Goal: Transaction & Acquisition: Obtain resource

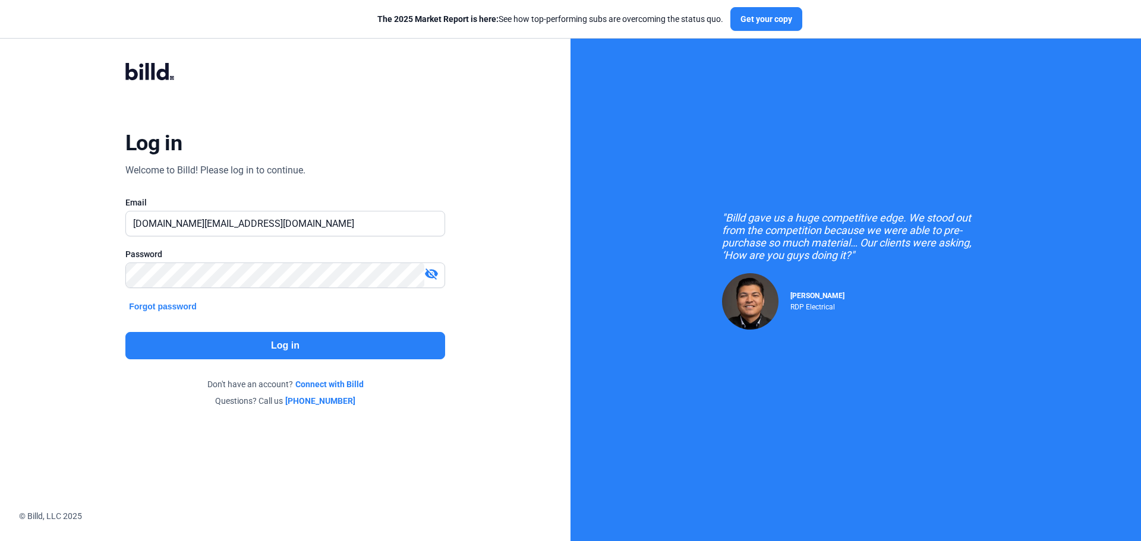
click at [313, 345] on button "Log in" at bounding box center [285, 345] width 320 height 27
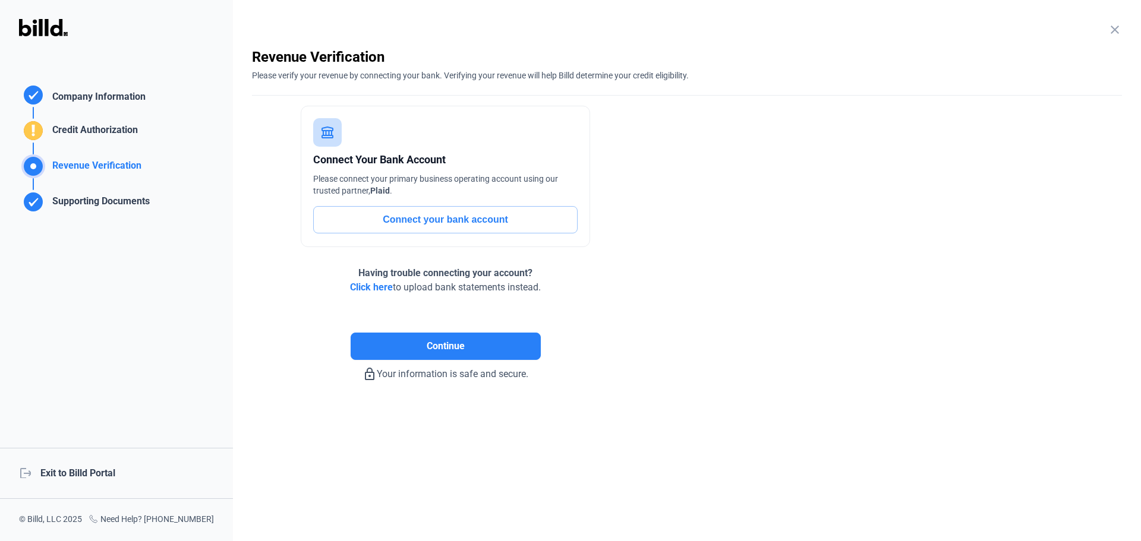
click at [90, 464] on div "logout Exit to Billd Portal" at bounding box center [116, 473] width 233 height 51
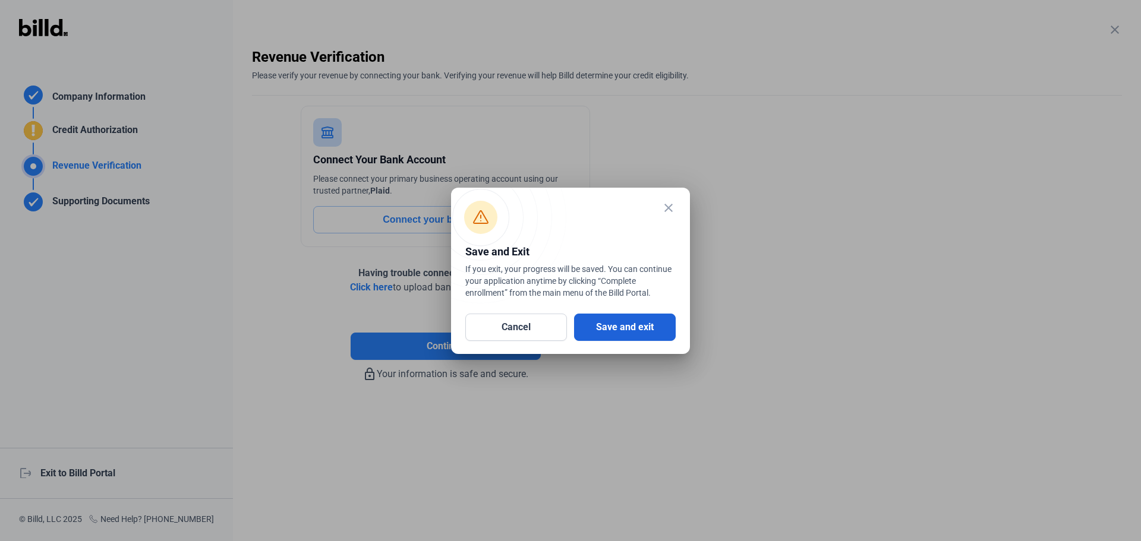
click at [644, 322] on button "Save and exit" at bounding box center [625, 327] width 102 height 27
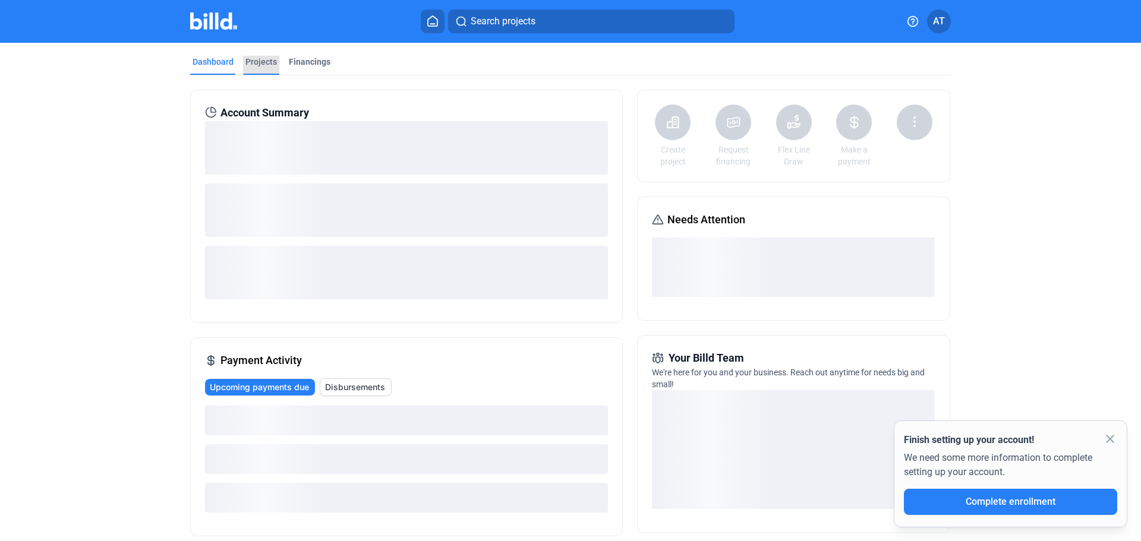
click at [263, 60] on div "Projects" at bounding box center [261, 62] width 32 height 12
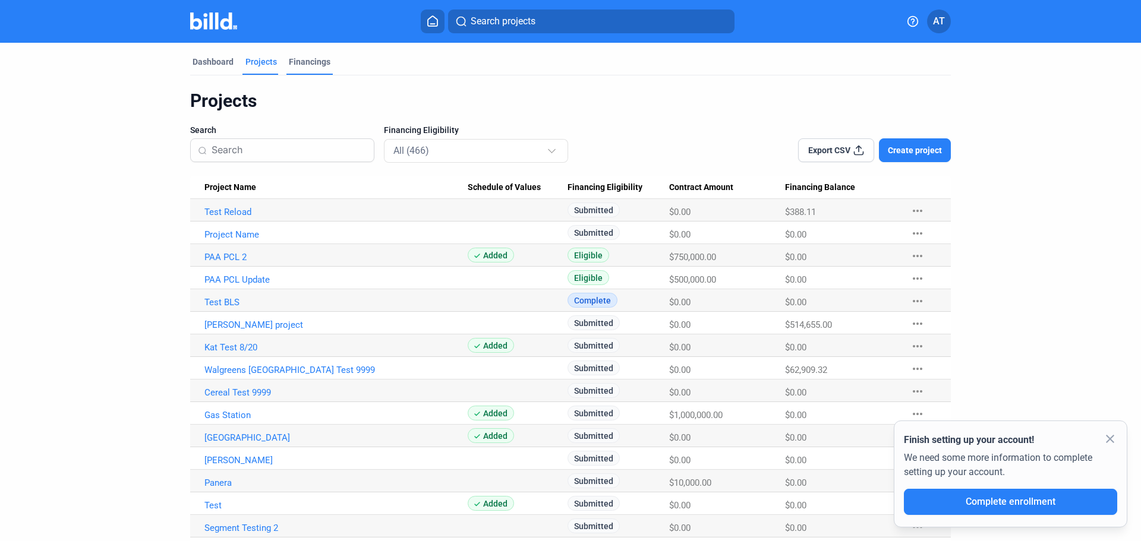
click at [307, 61] on div "Financings" at bounding box center [310, 62] width 42 height 12
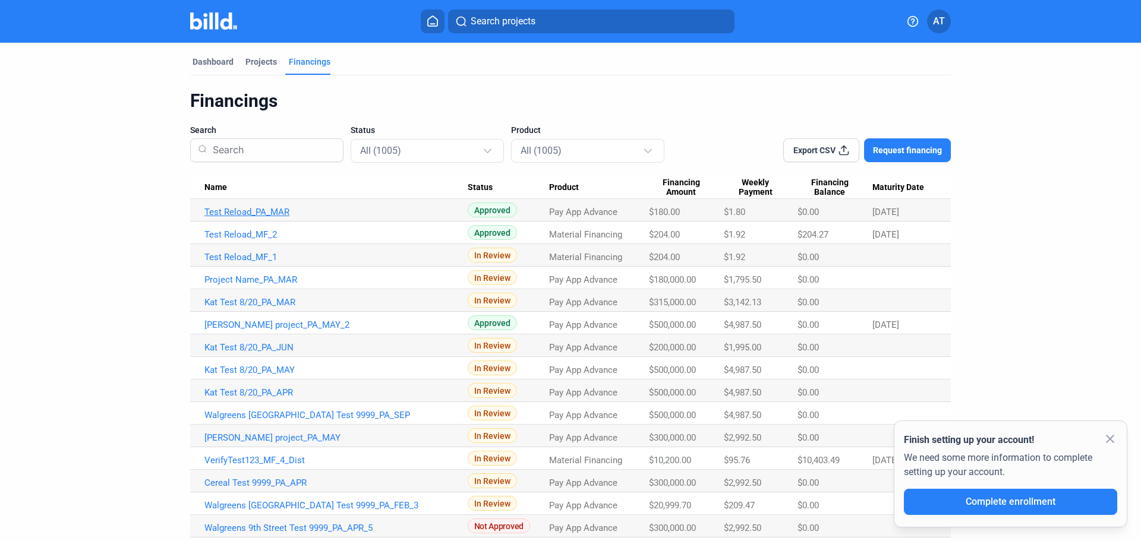
click at [272, 215] on link "Test Reload_PA_MAR" at bounding box center [335, 212] width 263 height 11
click at [267, 234] on link "Test Reload_MF_2" at bounding box center [335, 234] width 263 height 11
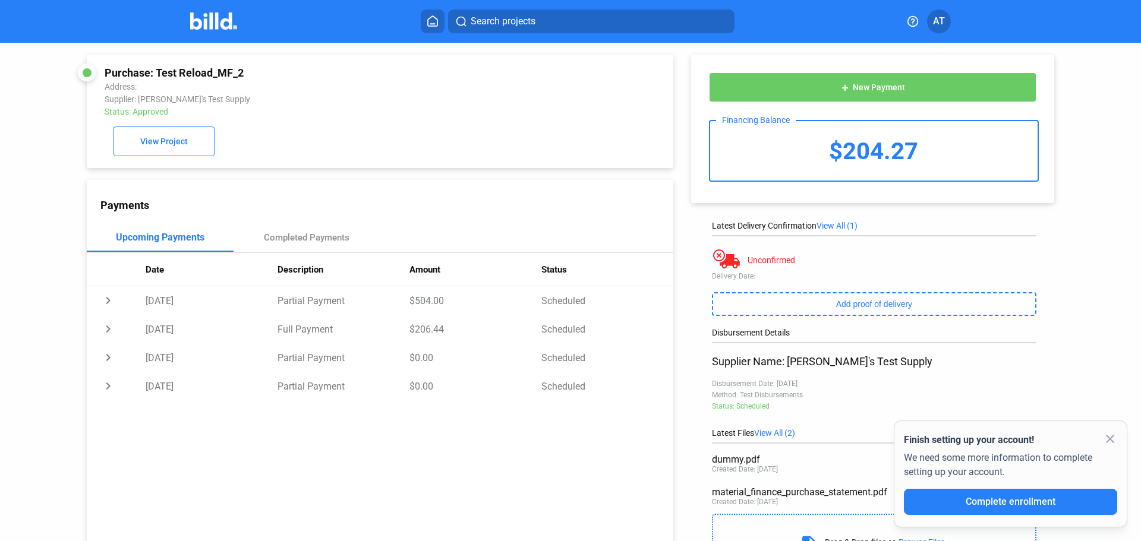
click at [439, 26] on icon at bounding box center [433, 20] width 12 height 11
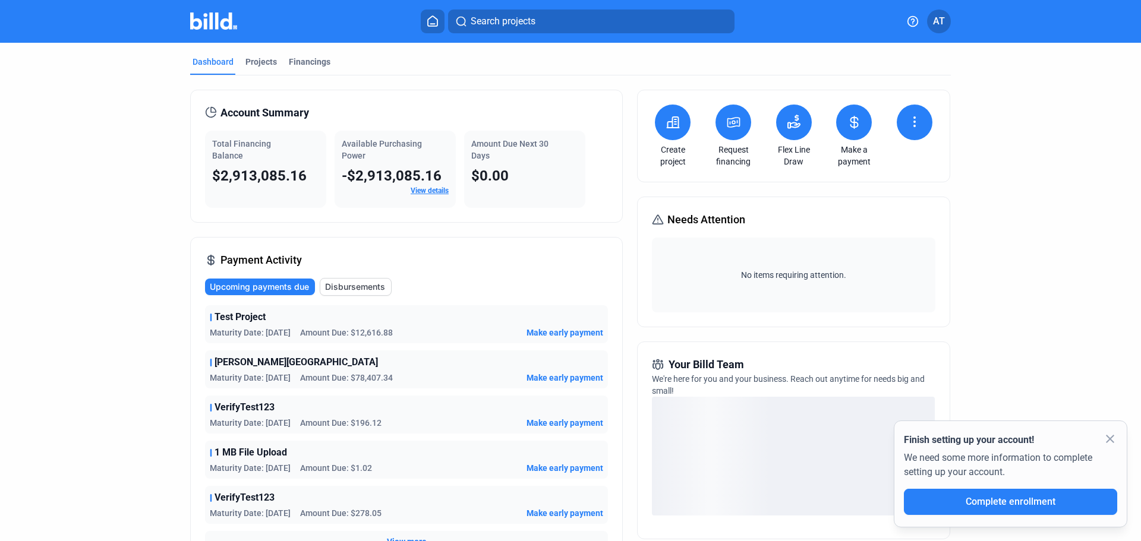
click at [729, 121] on icon at bounding box center [733, 122] width 15 height 14
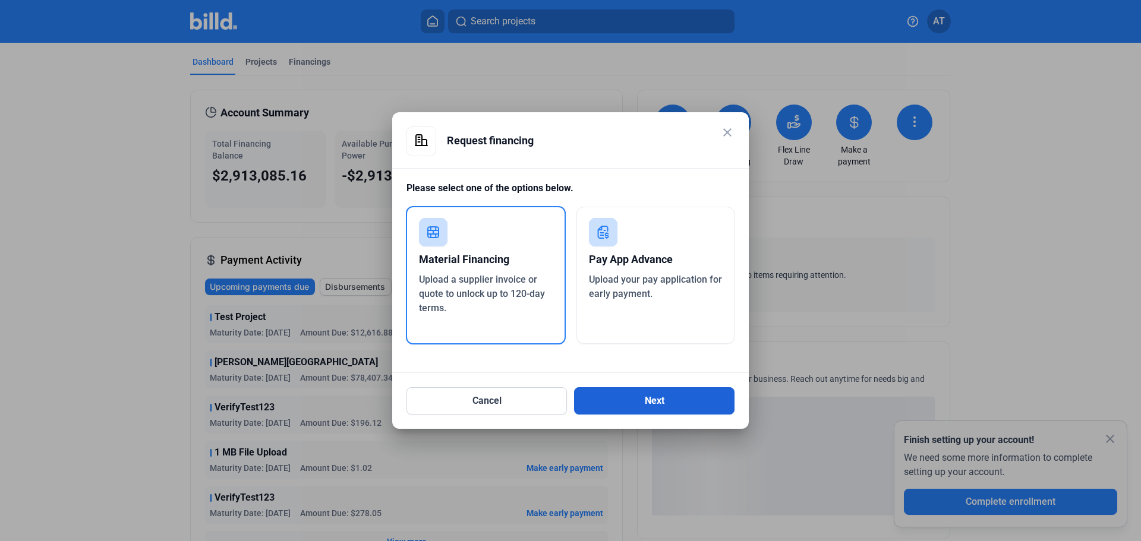
click at [666, 401] on button "Next" at bounding box center [654, 401] width 160 height 27
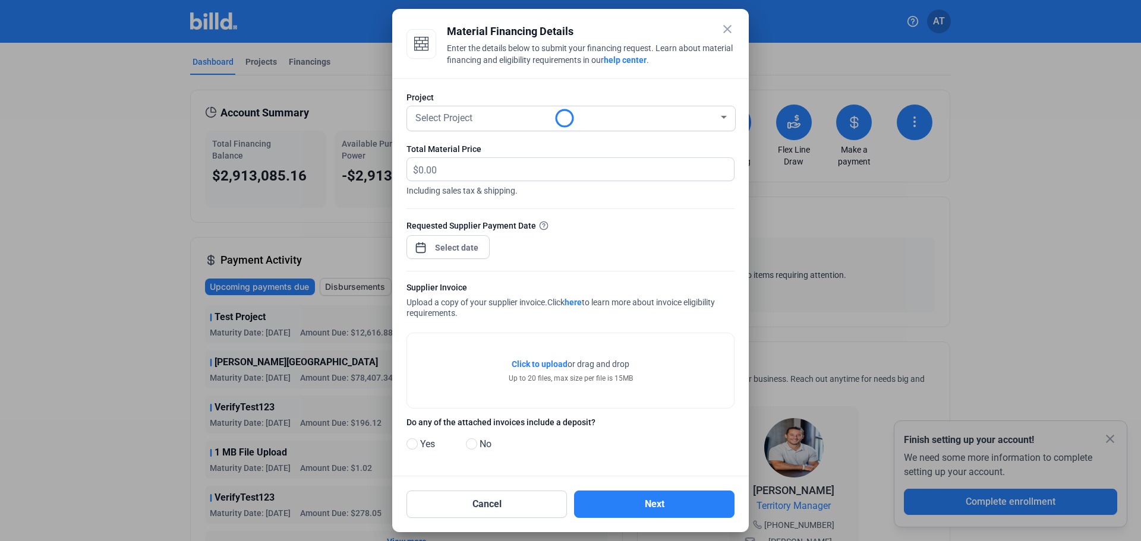
click at [728, 29] on mat-icon "close" at bounding box center [727, 29] width 14 height 14
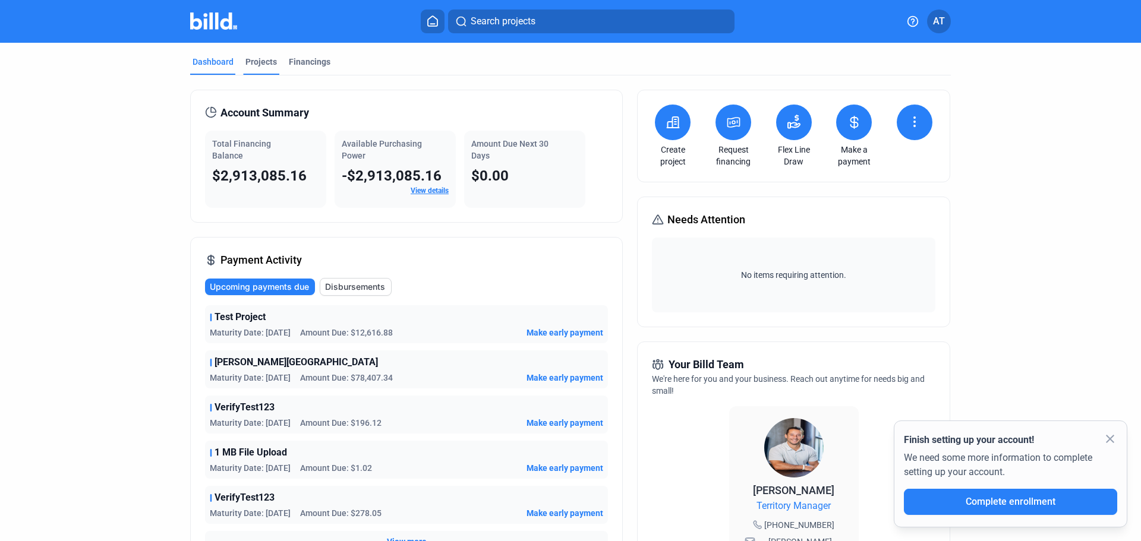
click at [253, 64] on div "Projects" at bounding box center [261, 62] width 32 height 12
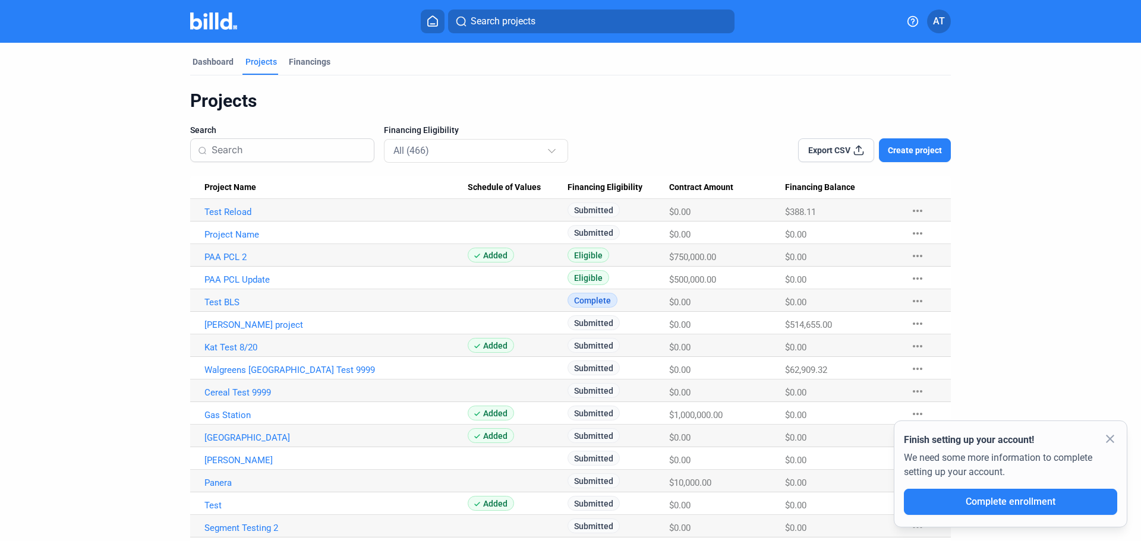
click at [912, 212] on mat-icon "more_horiz" at bounding box center [918, 211] width 14 height 14
click at [956, 240] on button "+ Material Financing" at bounding box center [979, 236] width 166 height 29
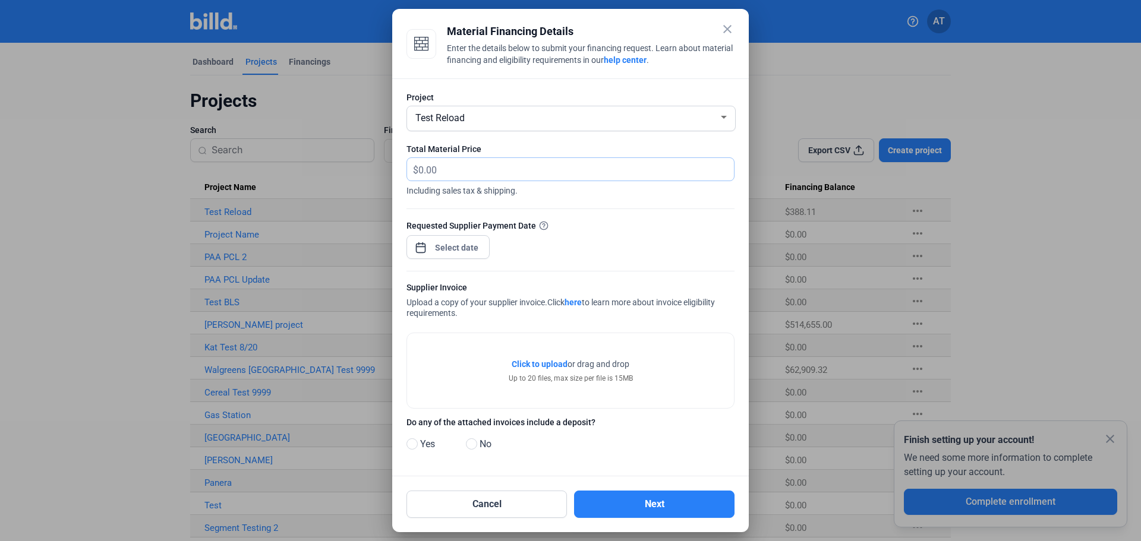
click at [484, 167] on input "text" at bounding box center [569, 169] width 302 height 23
type input "200"
click at [463, 244] on div "close Material Financing Details Enter the details below to submit your financi…" at bounding box center [570, 270] width 1141 height 541
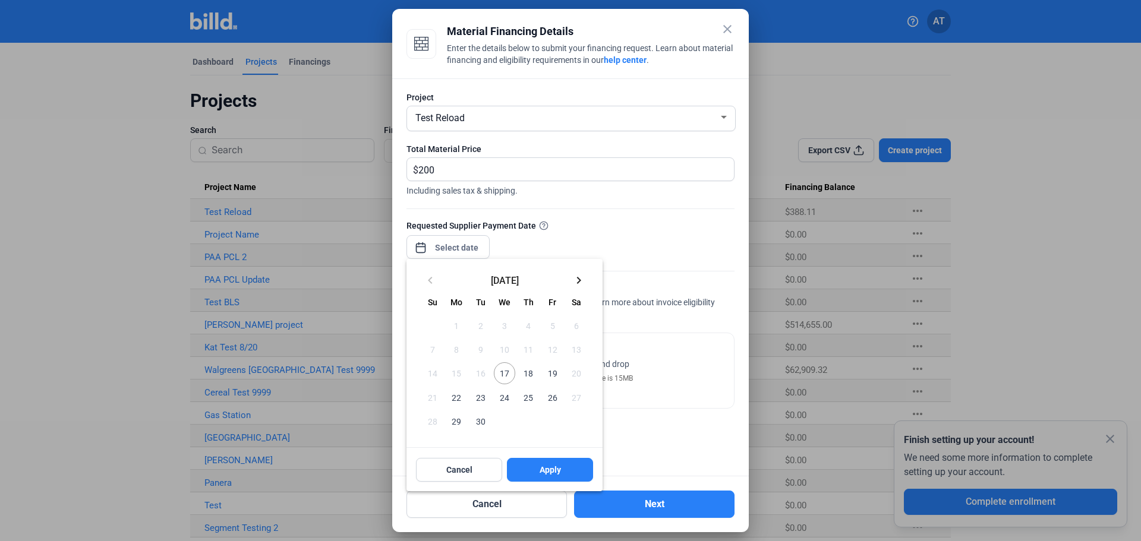
click at [500, 396] on span "24" at bounding box center [504, 397] width 21 height 21
click at [567, 467] on button "Apply" at bounding box center [550, 470] width 86 height 24
type input "[DATE]"
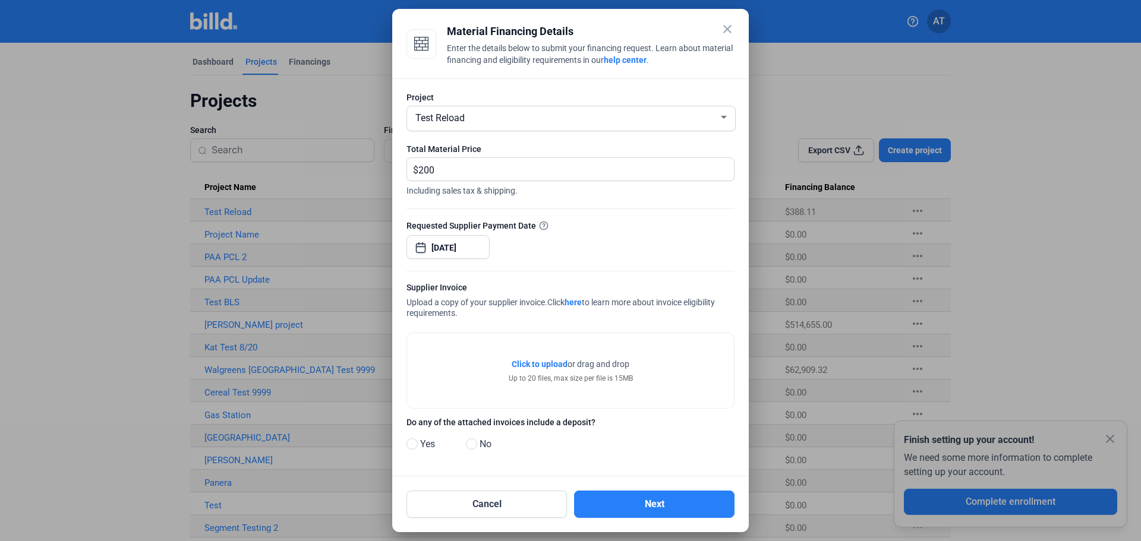
click at [556, 361] on span "Click to upload" at bounding box center [540, 365] width 56 height 10
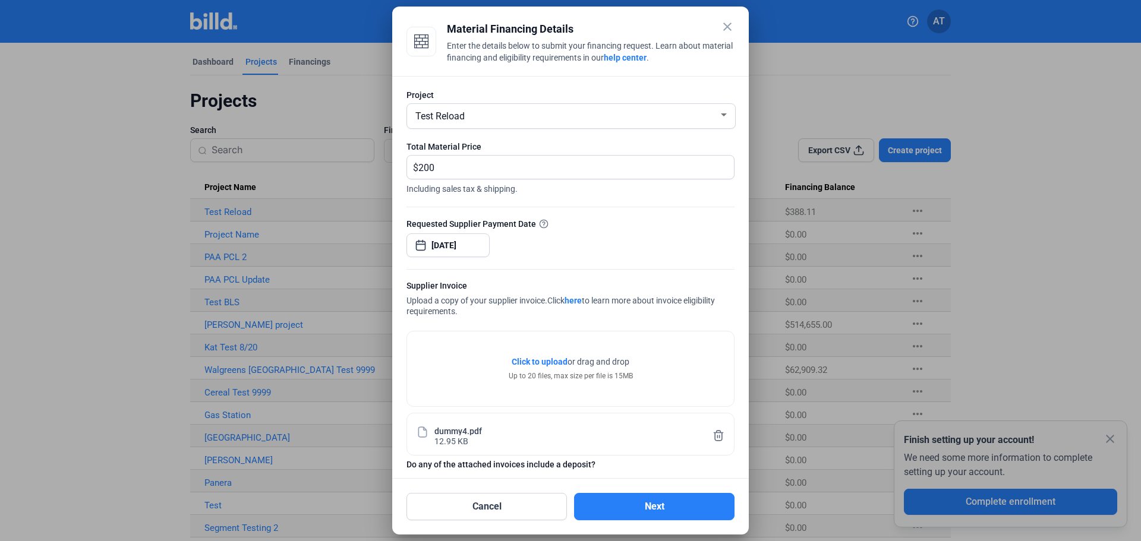
scroll to position [42, 0]
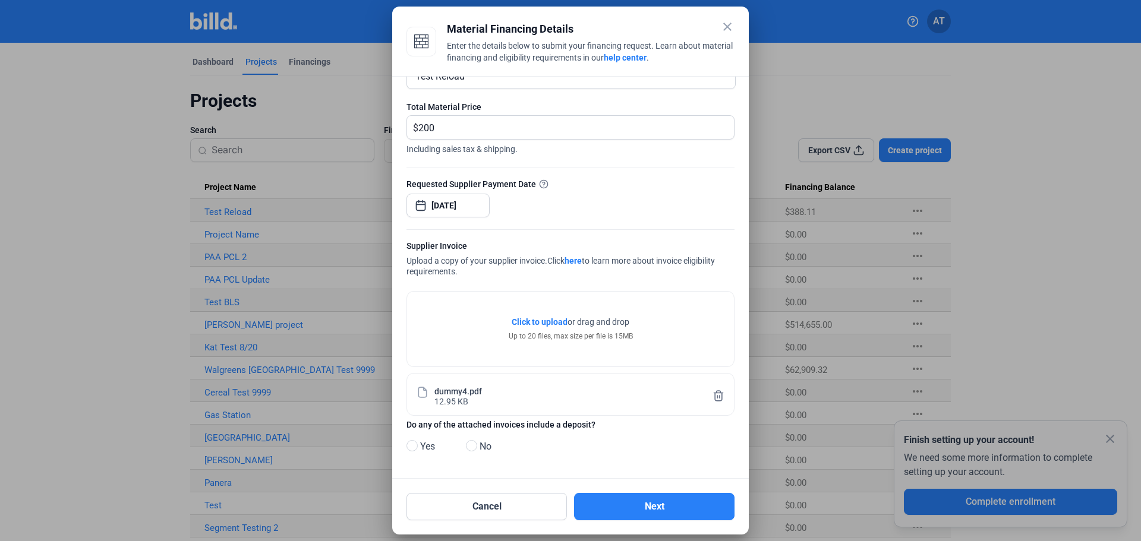
click at [418, 440] on span "Yes" at bounding box center [425, 447] width 20 height 14
click at [415, 442] on input "Yes" at bounding box center [411, 446] width 9 height 9
radio input "true"
click at [643, 501] on button "Next" at bounding box center [654, 506] width 160 height 27
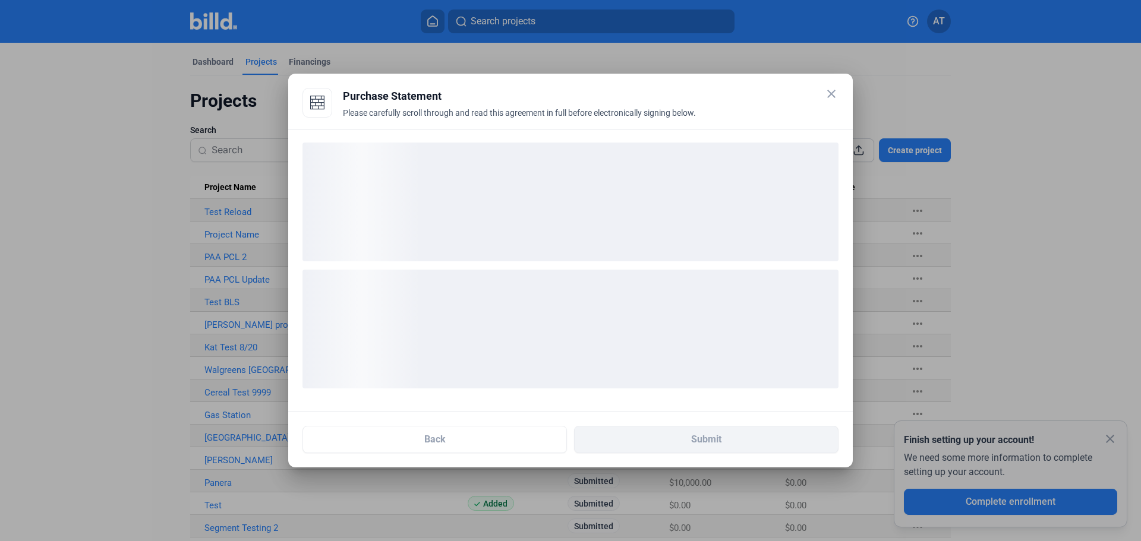
drag, startPoint x: 830, startPoint y: 92, endPoint x: 892, endPoint y: 186, distance: 112.9
click at [830, 92] on mat-icon "close" at bounding box center [831, 94] width 14 height 14
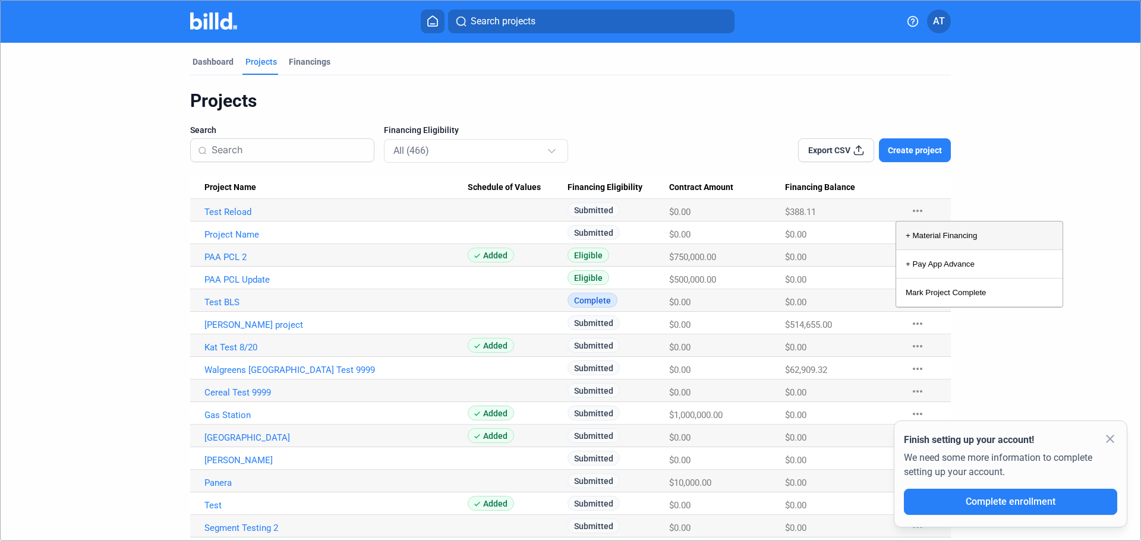
click at [968, 241] on button "+ Material Financing" at bounding box center [979, 236] width 166 height 29
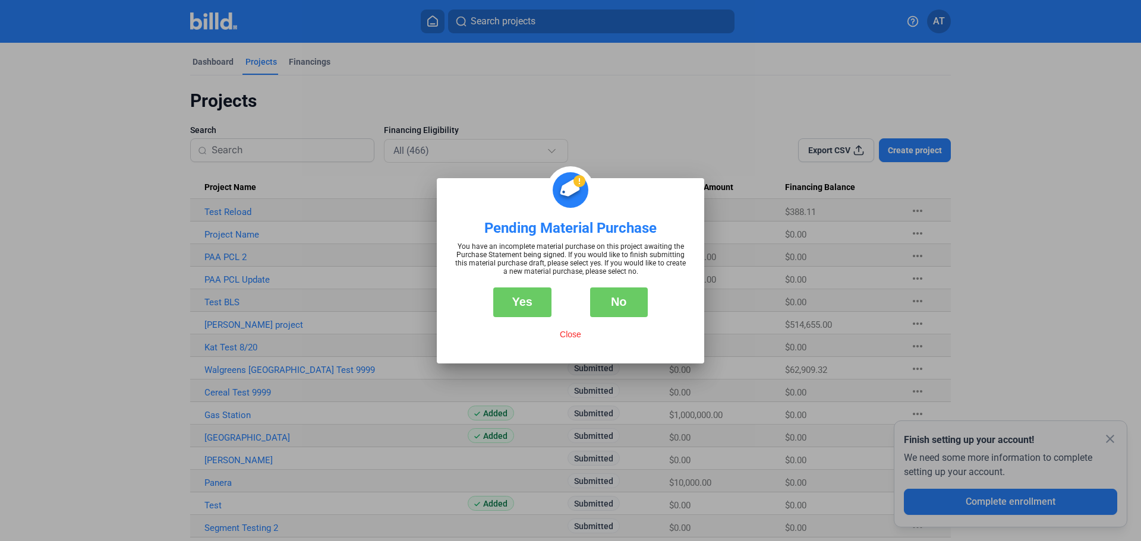
click at [616, 304] on button "No" at bounding box center [619, 303] width 58 height 30
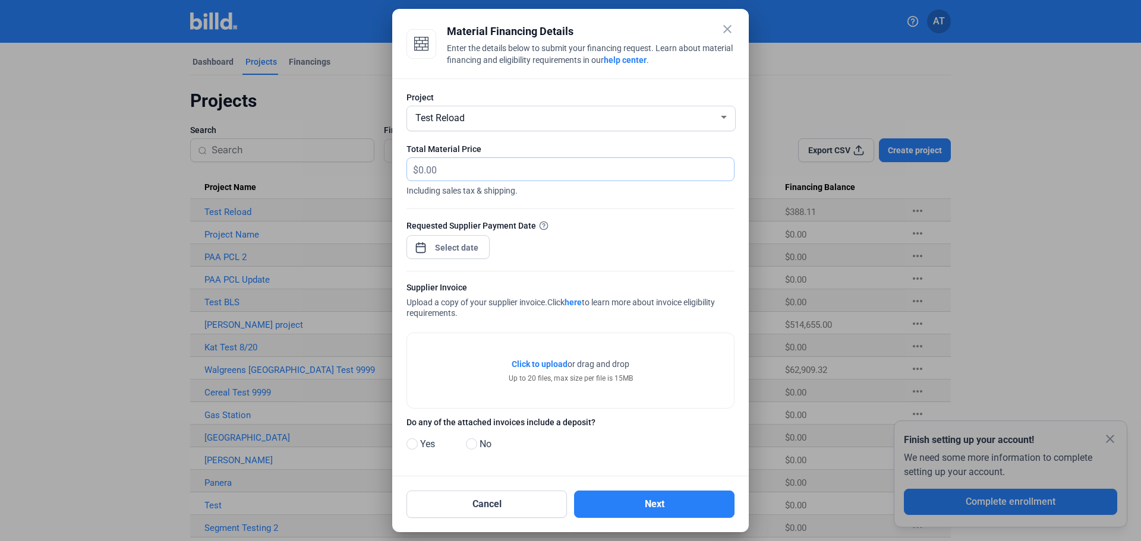
click at [464, 172] on input "text" at bounding box center [576, 169] width 316 height 23
type input "200"
click at [463, 243] on div "close Material Financing Details Enter the details below to submit your financi…" at bounding box center [570, 270] width 1141 height 541
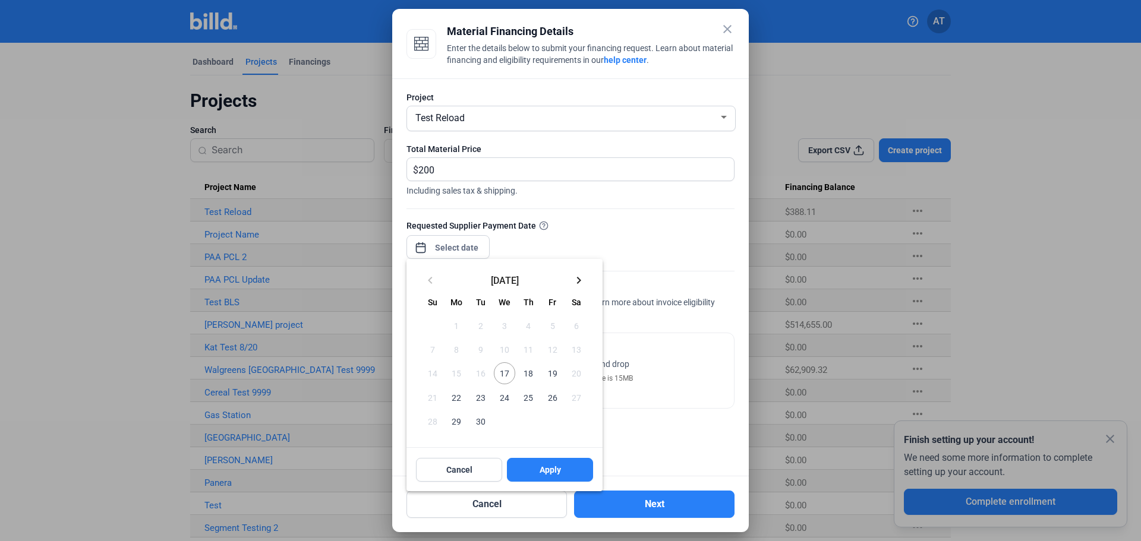
click at [506, 398] on span "24" at bounding box center [504, 397] width 21 height 21
click at [558, 465] on span "Apply" at bounding box center [550, 470] width 21 height 12
type input "[DATE]"
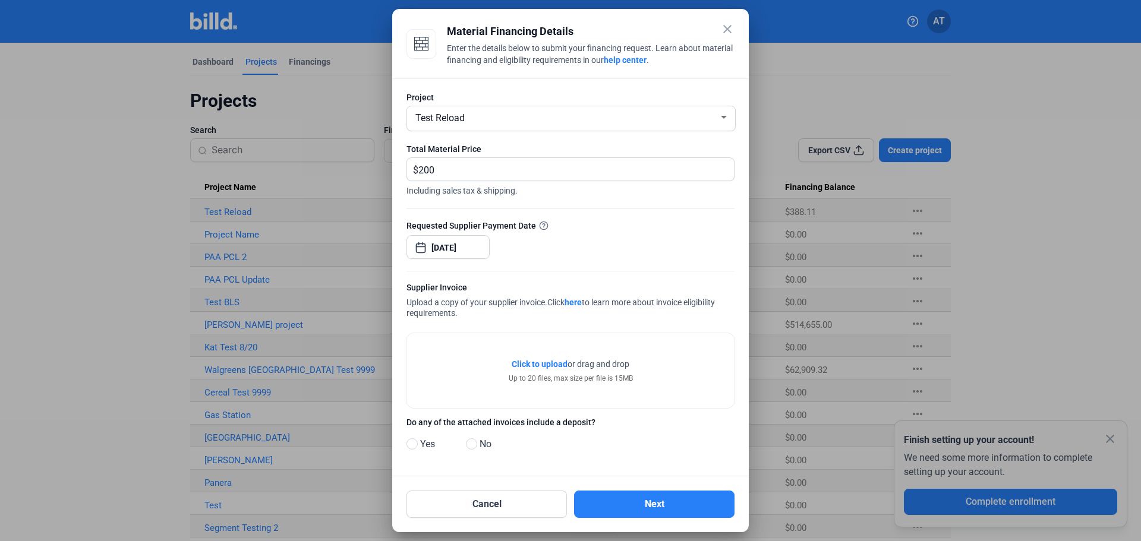
click at [547, 365] on span "Click to upload" at bounding box center [540, 365] width 56 height 10
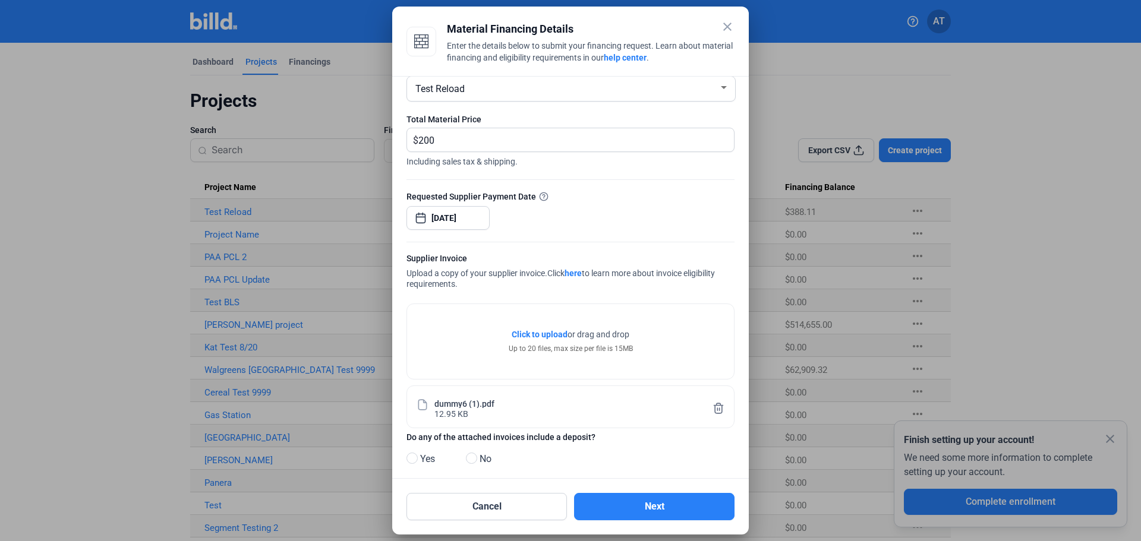
scroll to position [42, 0]
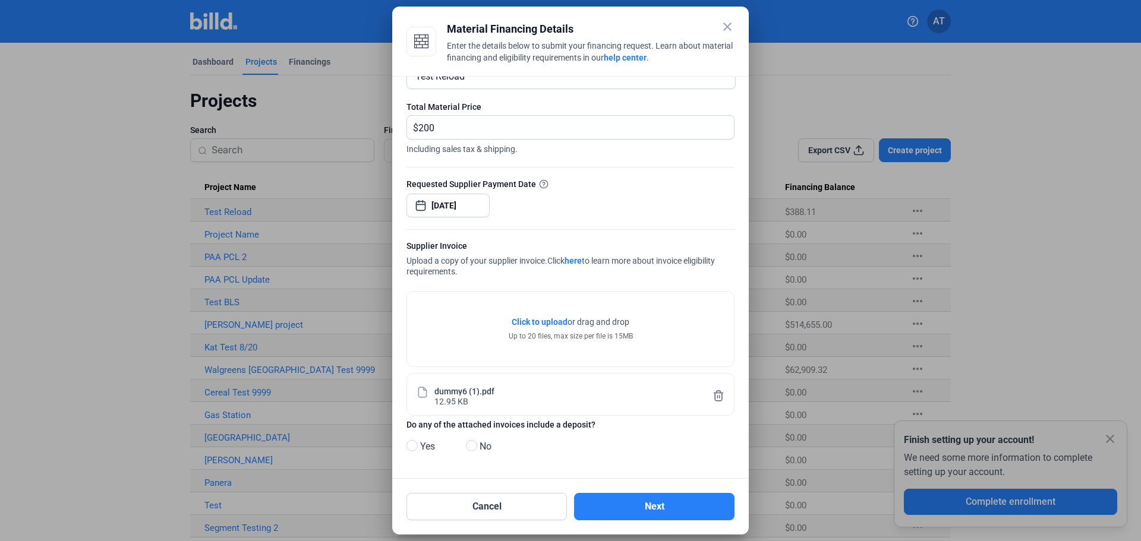
click at [484, 440] on span "No" at bounding box center [483, 447] width 17 height 14
click at [475, 442] on input "No" at bounding box center [470, 446] width 9 height 9
radio input "true"
click at [649, 505] on button "Next" at bounding box center [654, 506] width 160 height 27
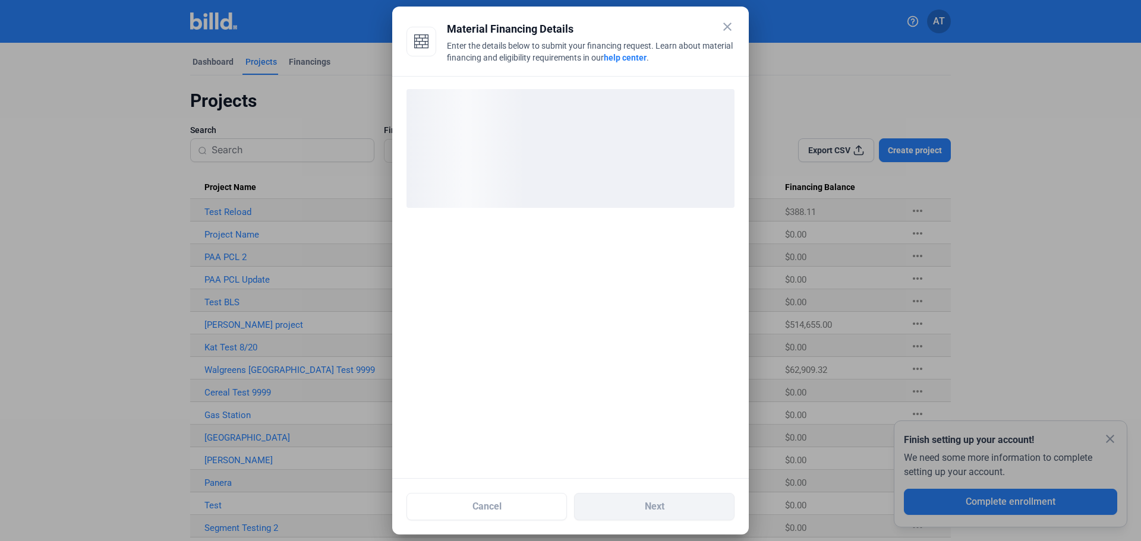
scroll to position [0, 0]
